Goal: Find specific page/section: Find specific page/section

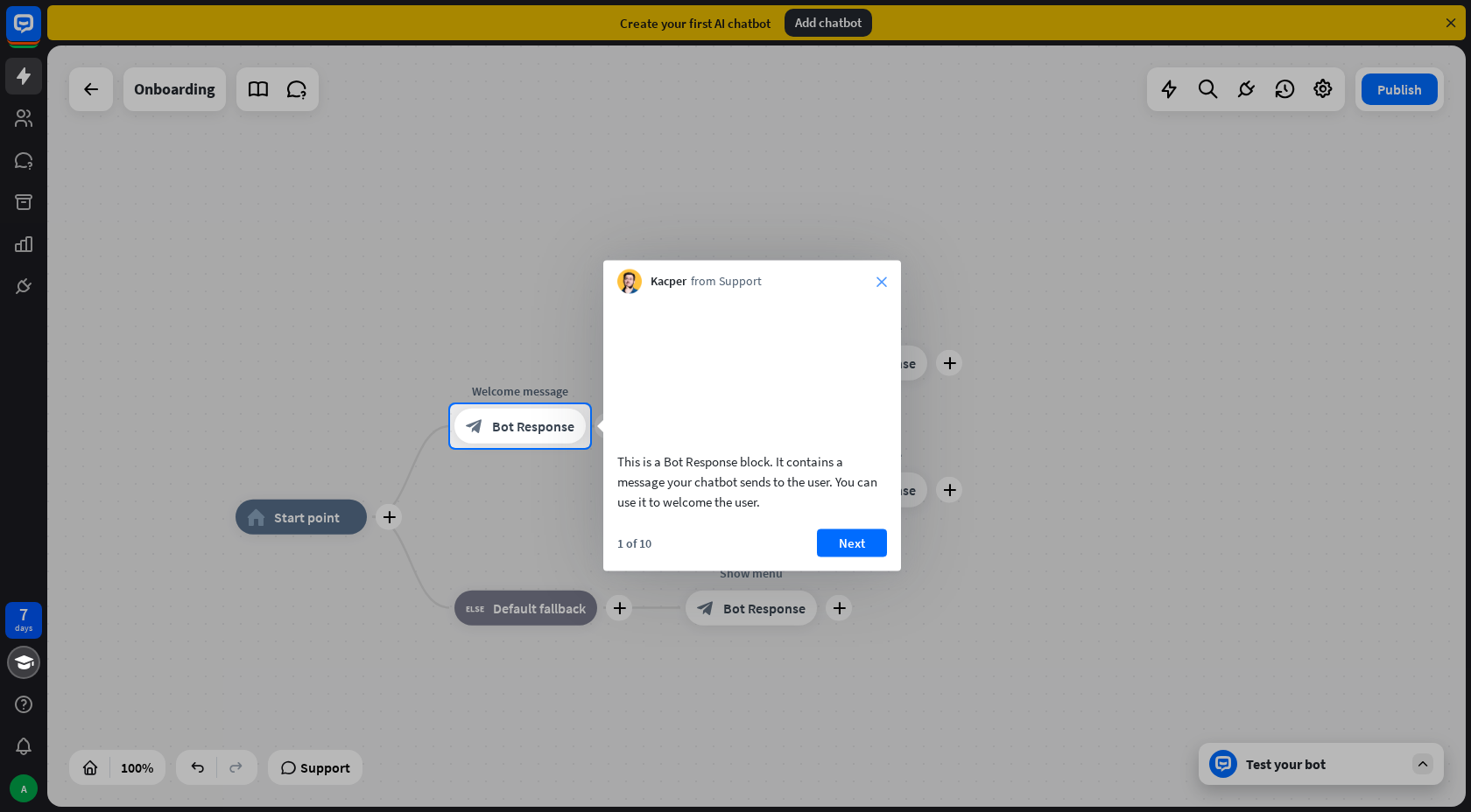
drag, startPoint x: 885, startPoint y: 290, endPoint x: 885, endPoint y: 275, distance: 15.0
click at [885, 275] on div "Kacper from Support close" at bounding box center [752, 278] width 298 height 33
click at [884, 275] on div "Kacper from Support close" at bounding box center [752, 278] width 298 height 33
click at [881, 277] on icon "close" at bounding box center [882, 281] width 11 height 11
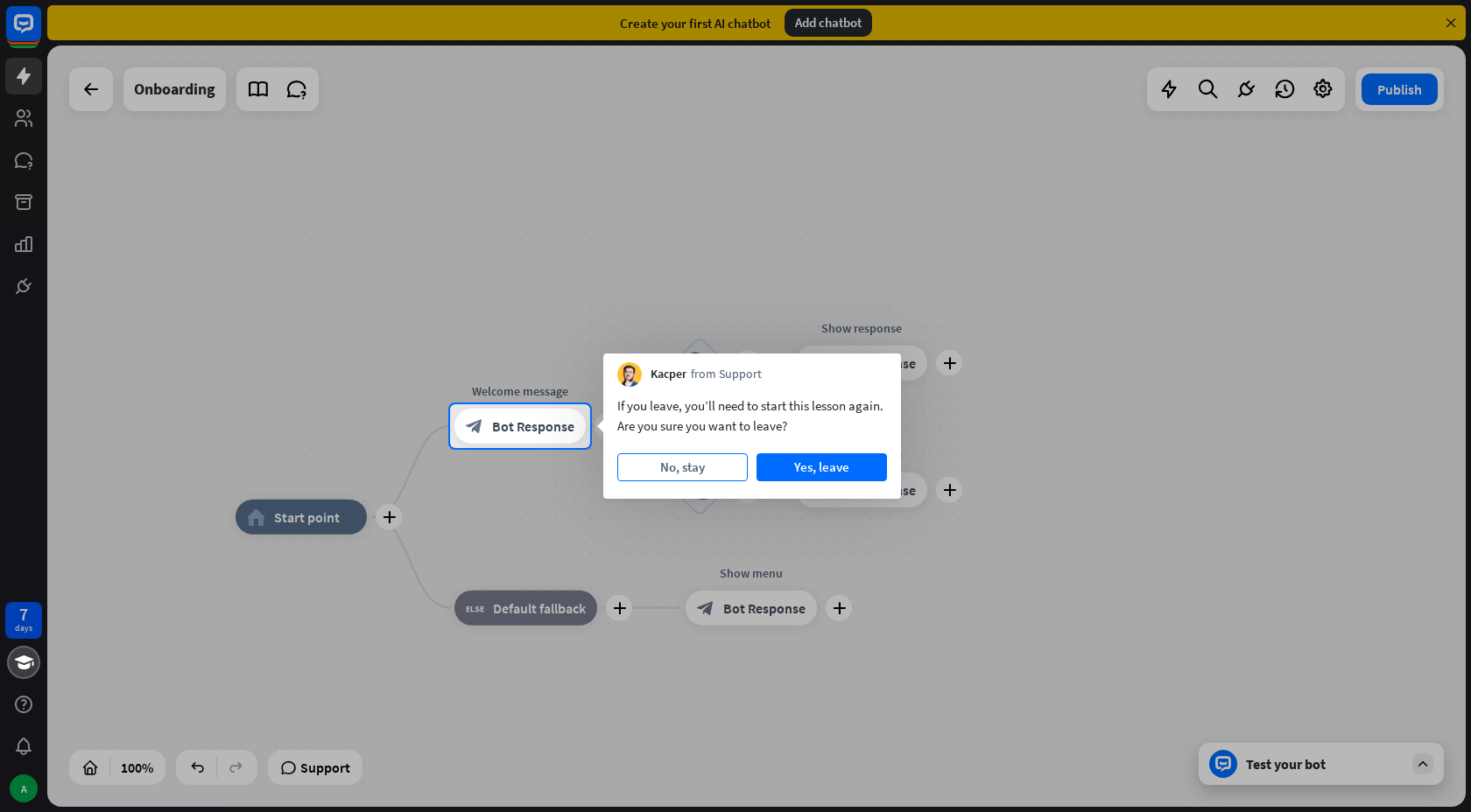
click at [697, 469] on button "No, stay" at bounding box center [681, 467] width 130 height 28
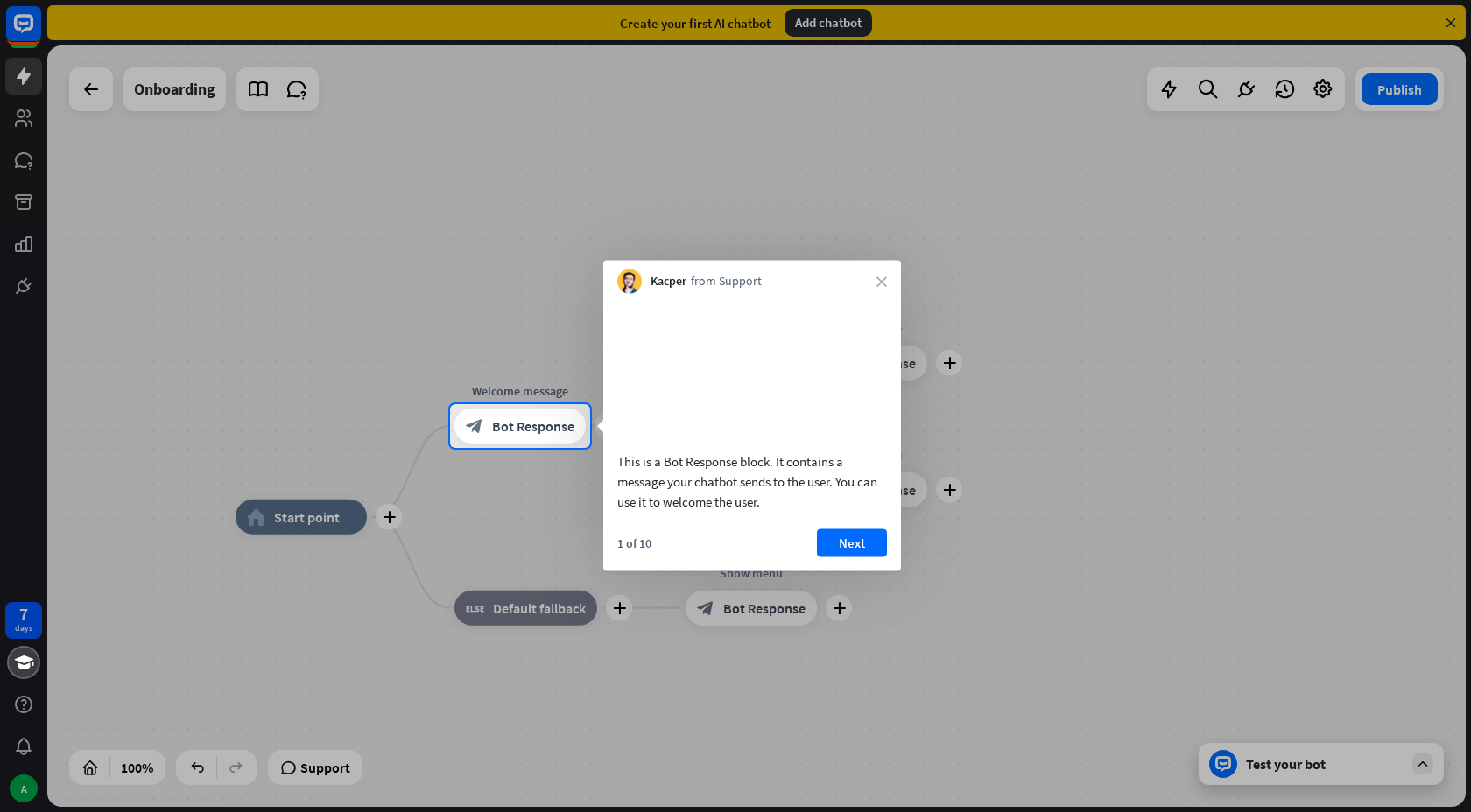
click at [874, 278] on div "Kacper from Support close" at bounding box center [752, 278] width 298 height 33
click at [891, 281] on div "Kacper from Support close" at bounding box center [752, 278] width 298 height 33
click at [880, 264] on div "Kacper from Support close" at bounding box center [752, 278] width 298 height 33
click at [883, 273] on div "Kacper from Support close" at bounding box center [752, 278] width 298 height 33
click at [883, 282] on icon "close" at bounding box center [882, 281] width 11 height 11
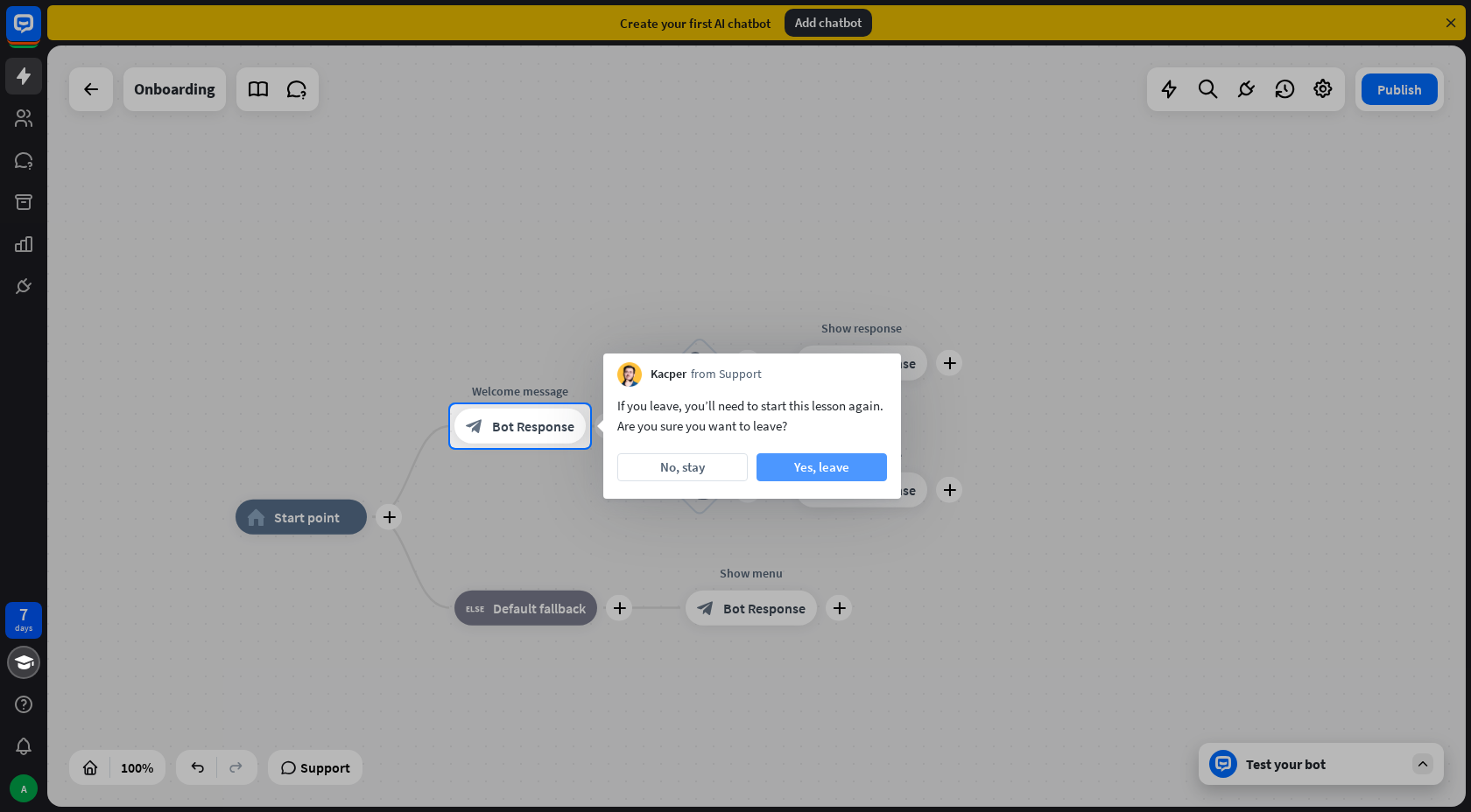
click at [836, 472] on button "Yes, leave" at bounding box center [821, 467] width 130 height 28
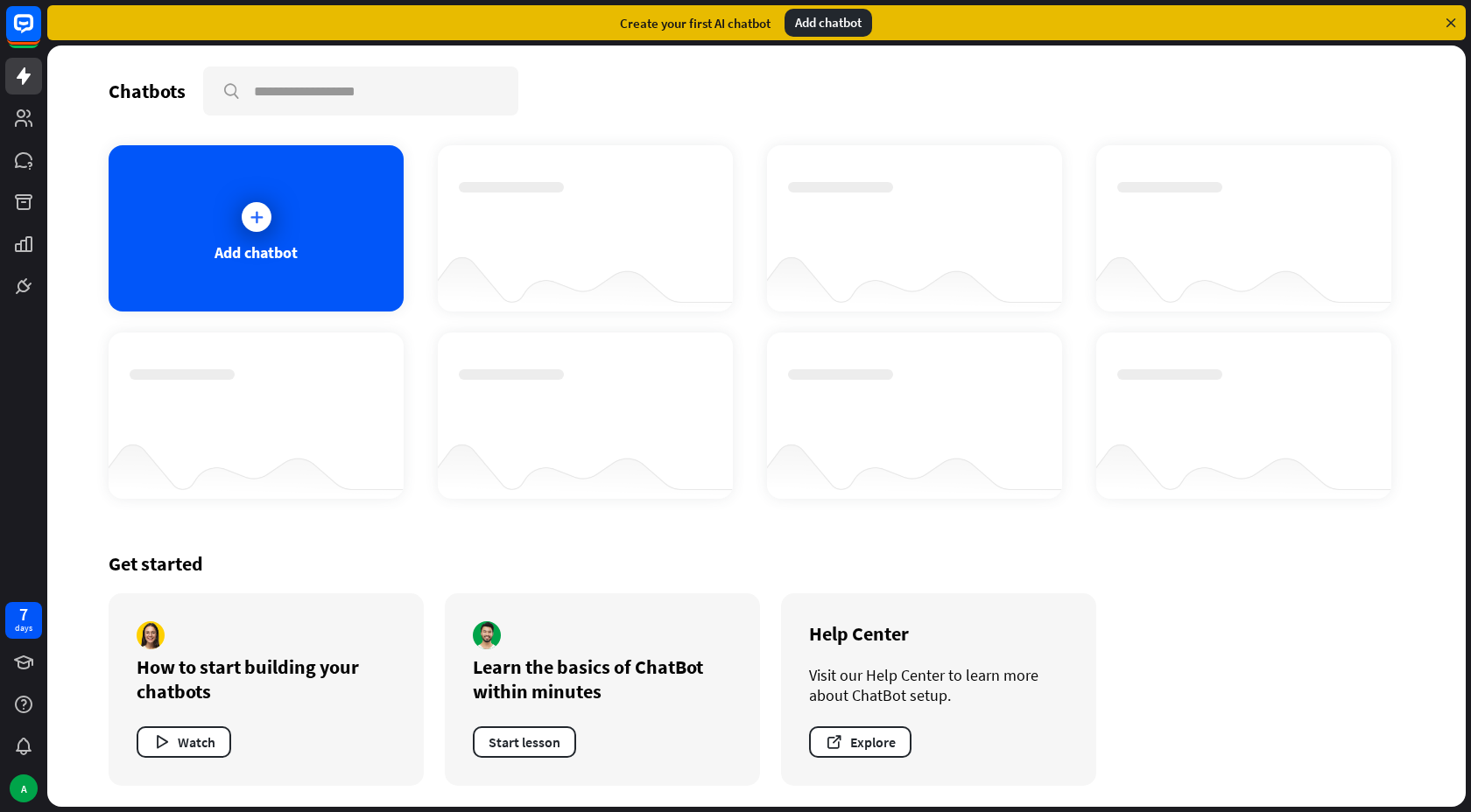
click at [43, 22] on div at bounding box center [23, 152] width 47 height 305
click at [34, 23] on rect at bounding box center [22, 22] width 38 height 38
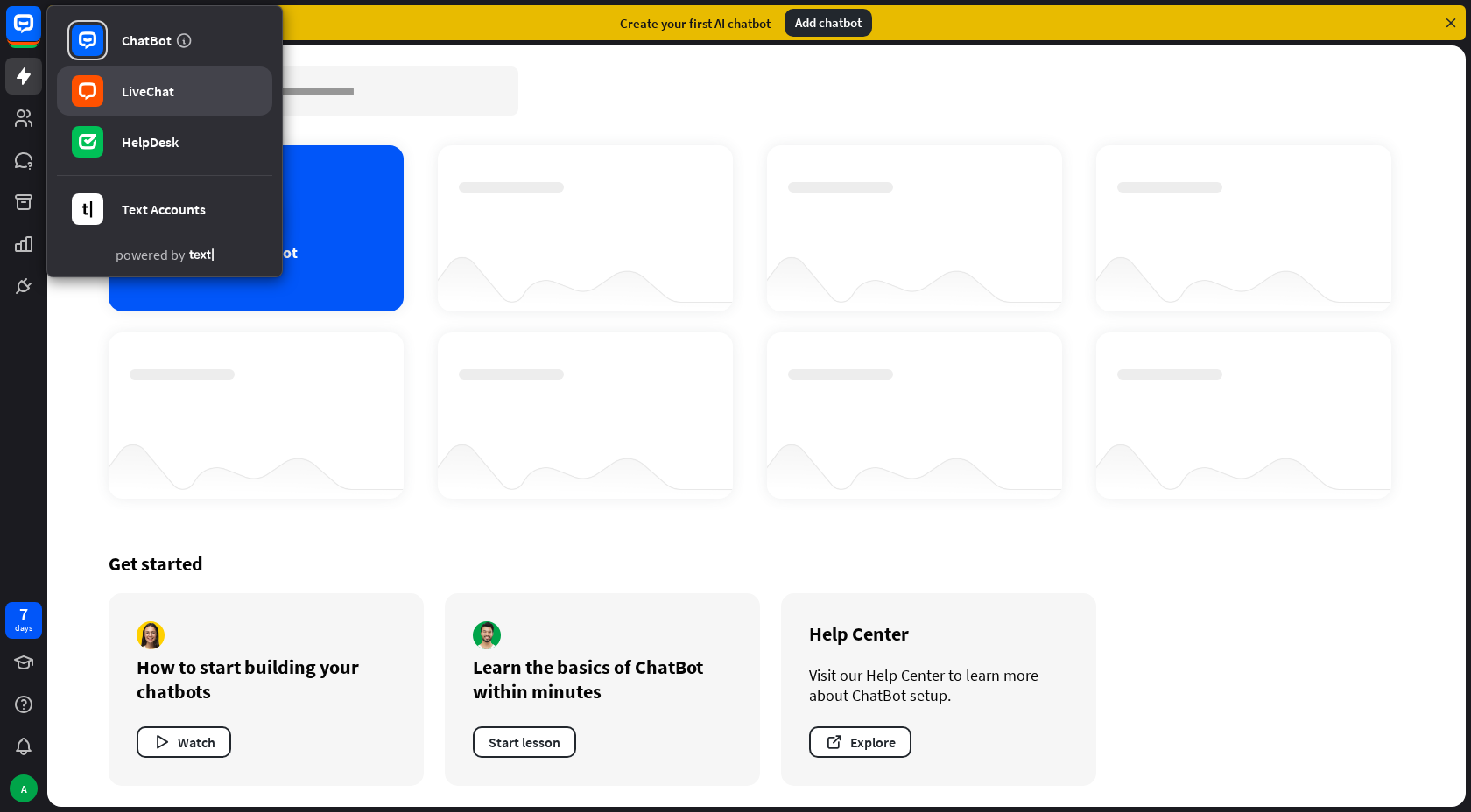
click at [118, 91] on link "LiveChat" at bounding box center [164, 91] width 215 height 49
